Goal: Use online tool/utility: Utilize a website feature to perform a specific function

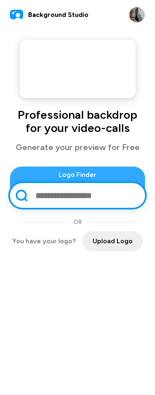
click at [117, 117] on h1 "Professional backdrop for your video-calls" at bounding box center [77, 121] width 135 height 26
click at [136, 16] on img at bounding box center [136, 15] width 16 height 16
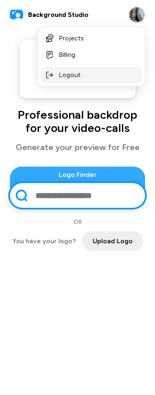
click at [131, 68] on button "Logout" at bounding box center [90, 75] width 101 height 16
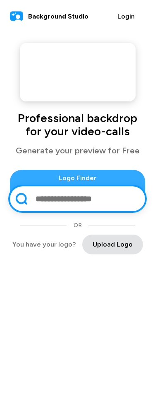
click at [103, 249] on span "Upload Logo" at bounding box center [112, 245] width 40 height 10
click at [121, 249] on span "Upload Logo" at bounding box center [112, 245] width 40 height 10
click at [96, 249] on span "Upload Logo" at bounding box center [112, 245] width 40 height 10
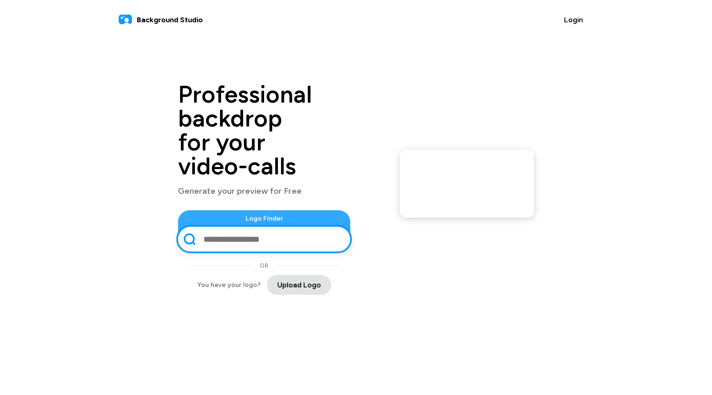
click at [277, 280] on span "Upload Logo" at bounding box center [299, 285] width 44 height 11
click at [357, 301] on html "Background Studio Login Professional backdrop for your video-calls Generate you…" at bounding box center [356, 152] width 712 height 305
click at [288, 280] on span "Upload Logo" at bounding box center [299, 285] width 44 height 11
